Goal: Information Seeking & Learning: Learn about a topic

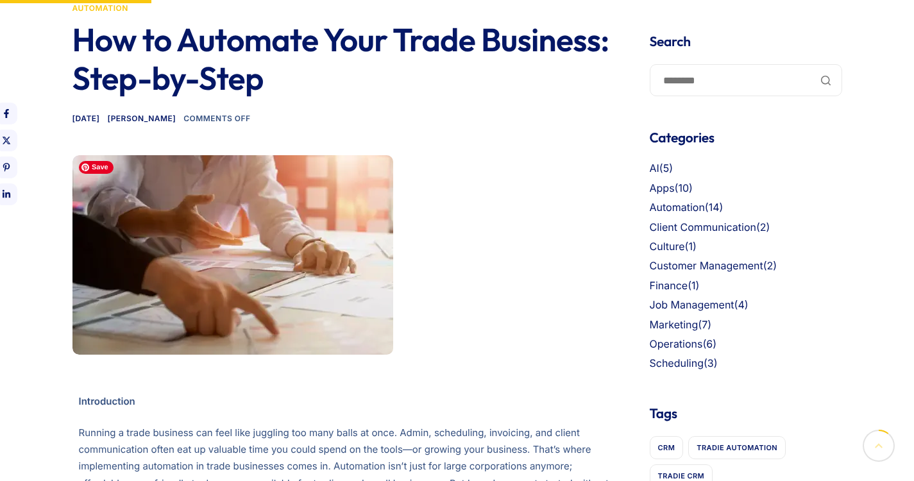
scroll to position [359, 0]
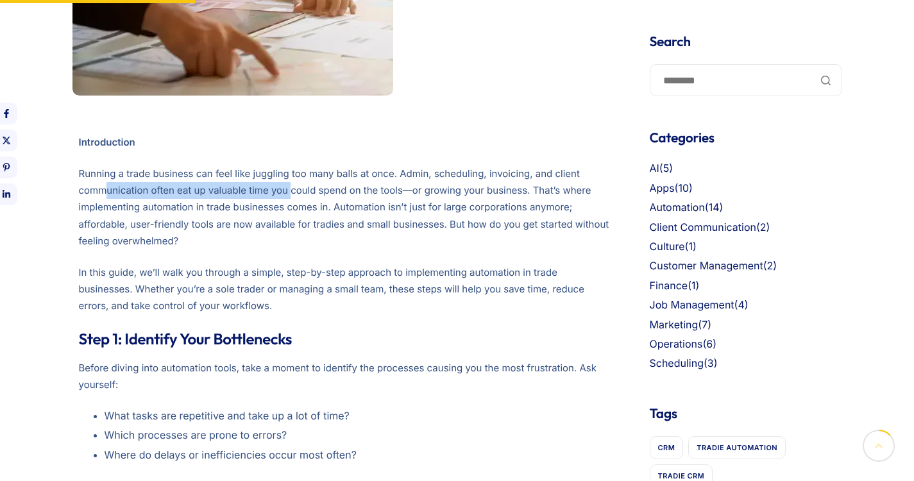
drag, startPoint x: 198, startPoint y: 167, endPoint x: 291, endPoint y: 196, distance: 97.6
click at [291, 195] on p "Running a trade business can feel like juggling too many balls at once. Admin, …" at bounding box center [345, 208] width 533 height 84
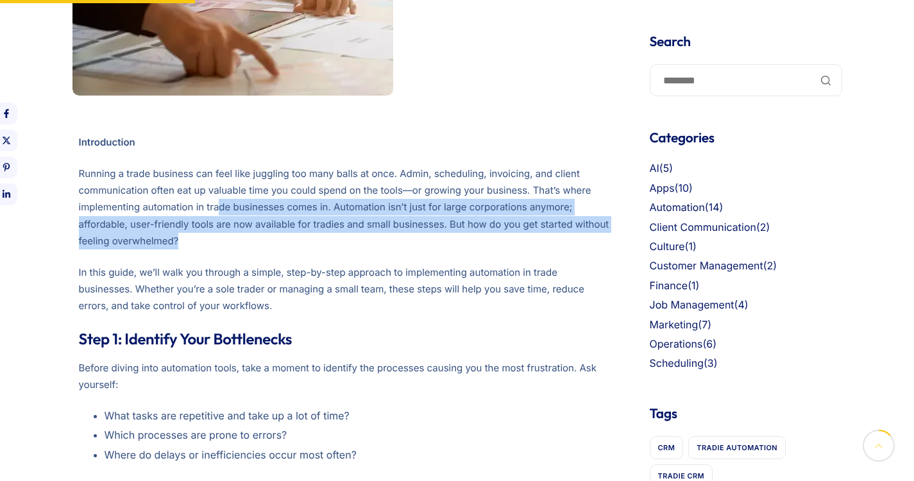
drag, startPoint x: 218, startPoint y: 200, endPoint x: 284, endPoint y: 233, distance: 73.5
click at [284, 233] on p "Running a trade business can feel like juggling too many balls at once. Admin, …" at bounding box center [345, 208] width 533 height 84
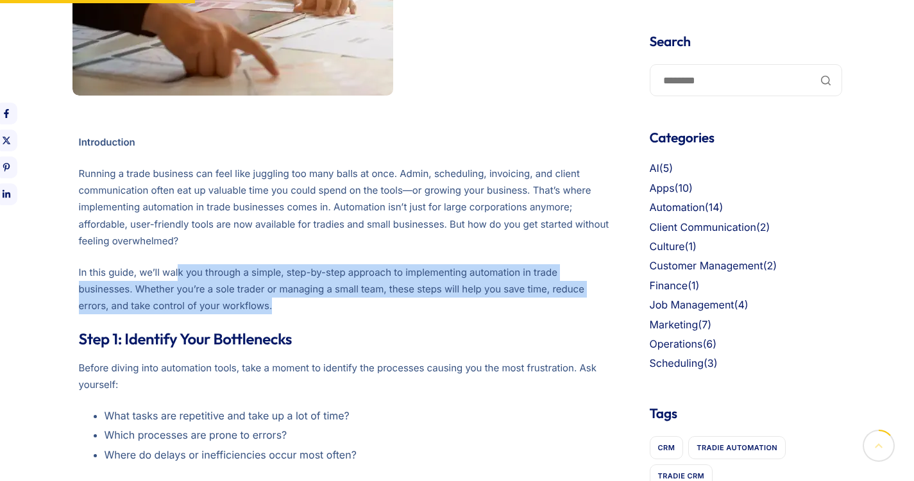
drag, startPoint x: 179, startPoint y: 267, endPoint x: 295, endPoint y: 297, distance: 120.0
click at [295, 297] on p "In this guide, we’ll walk you through a simple, step-by-step approach to implem…" at bounding box center [345, 289] width 533 height 51
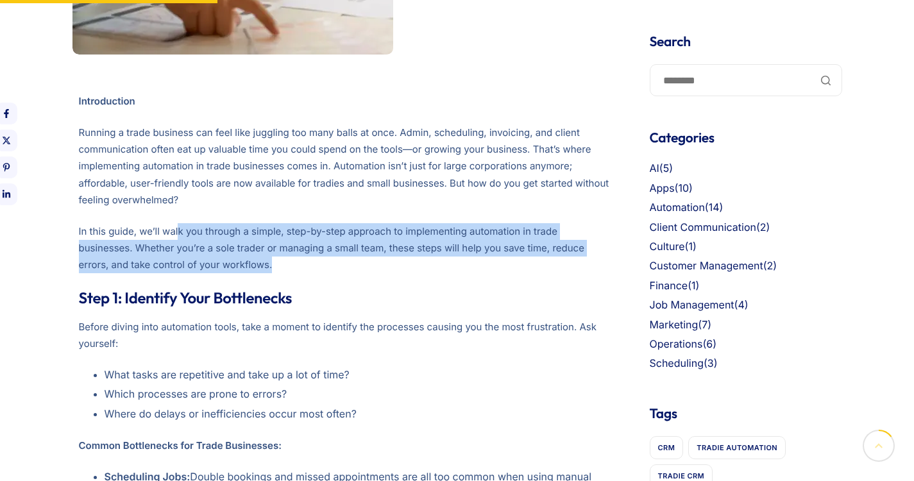
scroll to position [400, 0]
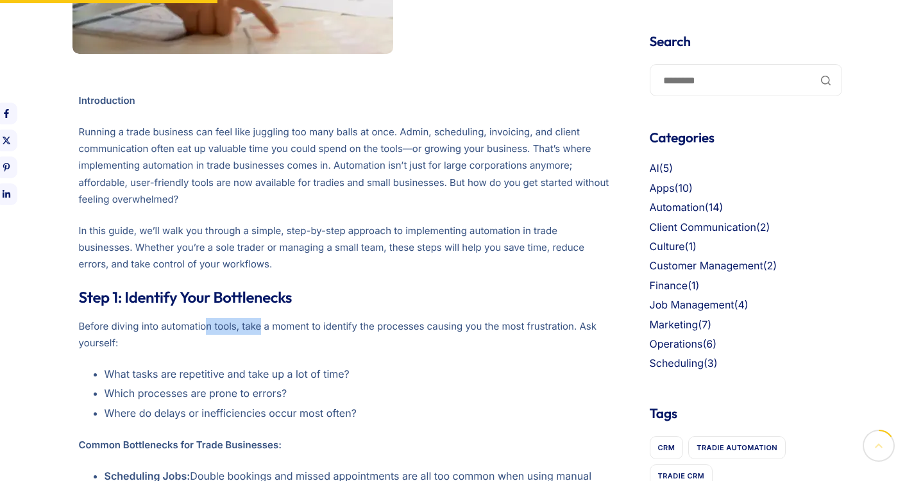
drag, startPoint x: 252, startPoint y: 325, endPoint x: 261, endPoint y: 328, distance: 9.3
click at [261, 328] on p "Before diving into automation tools, take a moment to identify the processes ca…" at bounding box center [345, 335] width 533 height 34
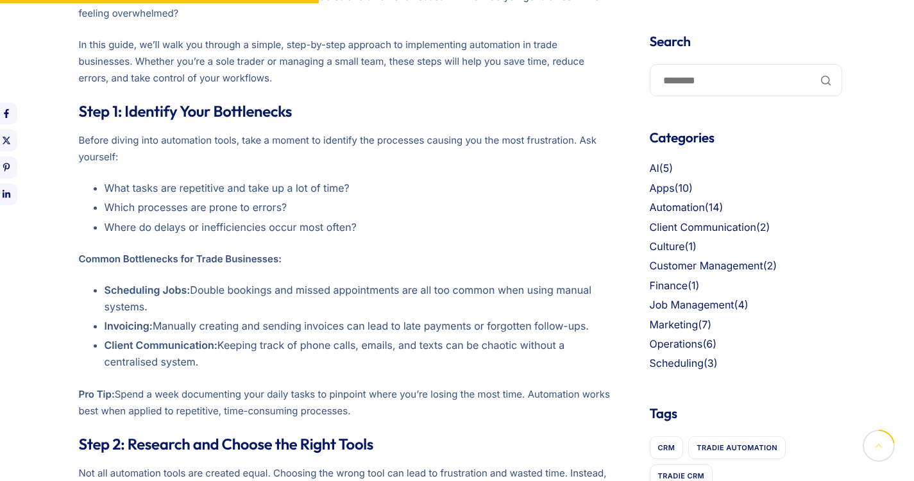
scroll to position [607, 0]
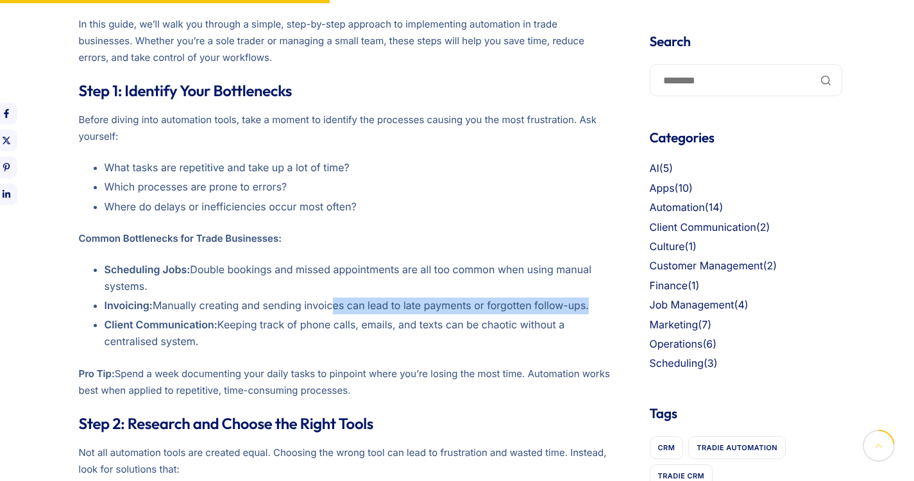
drag, startPoint x: 222, startPoint y: 314, endPoint x: 329, endPoint y: 308, distance: 106.7
click at [329, 308] on ul "Scheduling Jobs: Double bookings and missed appointments are all too common whe…" at bounding box center [345, 306] width 533 height 89
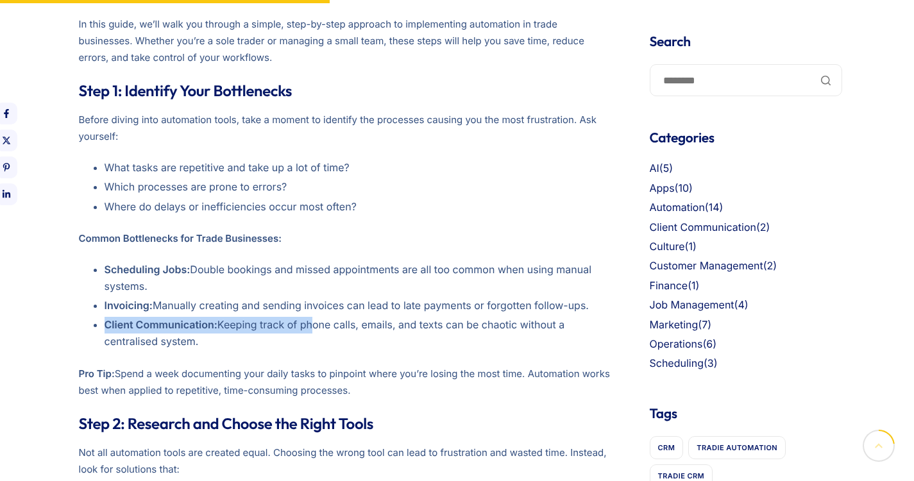
drag, startPoint x: 201, startPoint y: 314, endPoint x: 307, endPoint y: 325, distance: 106.4
click at [307, 325] on ul "Scheduling Jobs: Double bookings and missed appointments are all too common whe…" at bounding box center [345, 306] width 533 height 89
click at [306, 334] on li "Client Communication: Keeping track of phone calls, emails, and texts can be ch…" at bounding box center [358, 333] width 507 height 33
click at [309, 327] on li "Client Communication: Keeping track of phone calls, emails, and texts can be ch…" at bounding box center [358, 333] width 507 height 33
drag, startPoint x: 300, startPoint y: 315, endPoint x: 307, endPoint y: 328, distance: 14.6
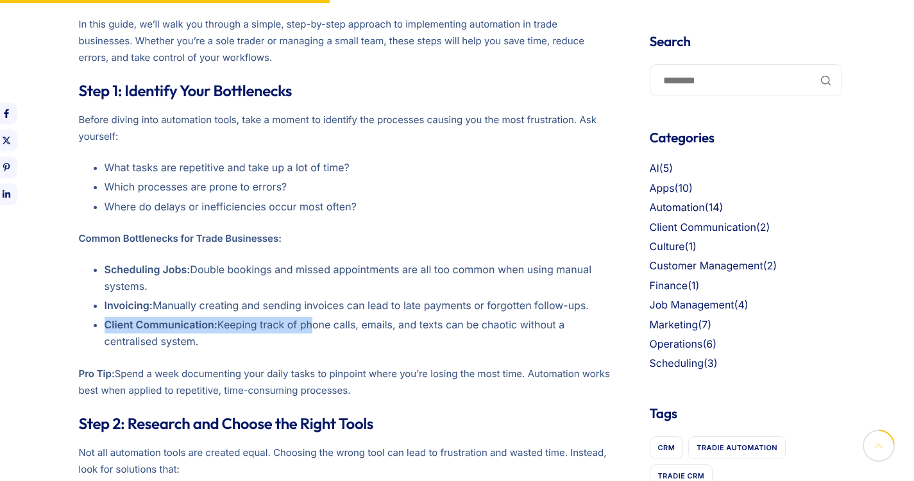
click at [307, 328] on ul "Scheduling Jobs: Double bookings and missed appointments are all too common whe…" at bounding box center [345, 306] width 533 height 89
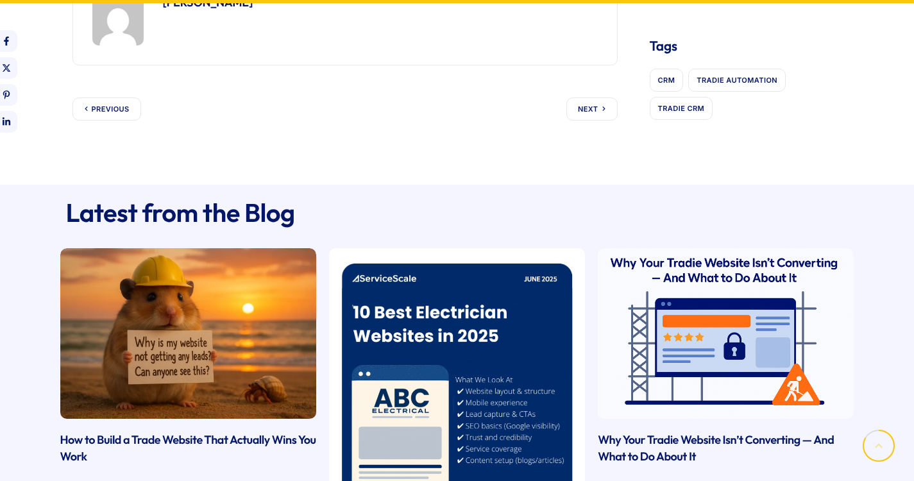
scroll to position [2504, 0]
